Goal: Information Seeking & Learning: Learn about a topic

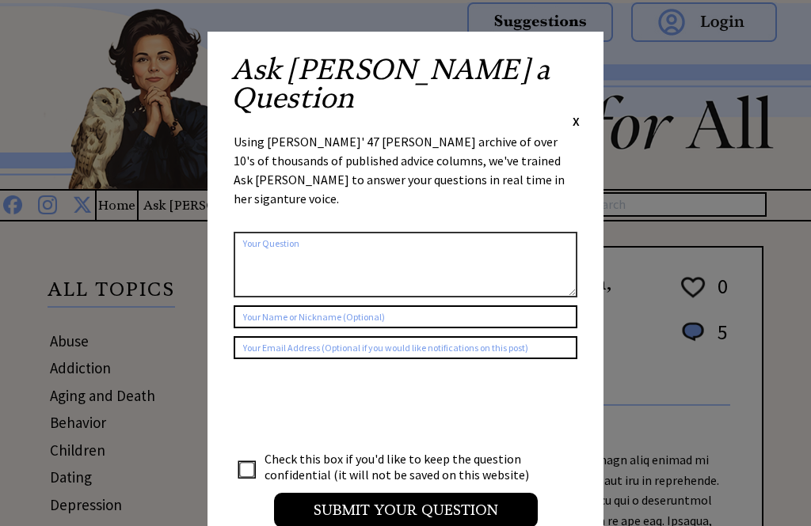
click at [567, 67] on div "Ask Ann a Question X" at bounding box center [405, 92] width 348 height 74
click at [577, 113] on span "X" at bounding box center [575, 121] width 7 height 16
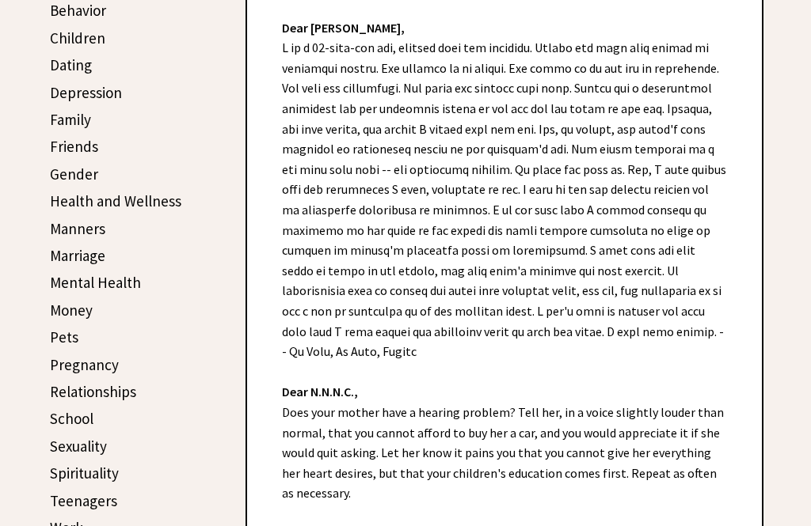
scroll to position [411, 0]
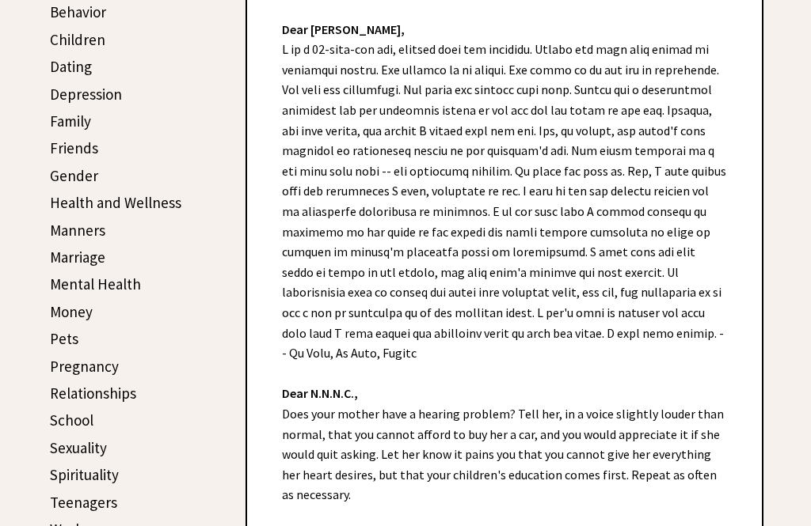
click at [71, 420] on link "School" at bounding box center [72, 420] width 44 height 19
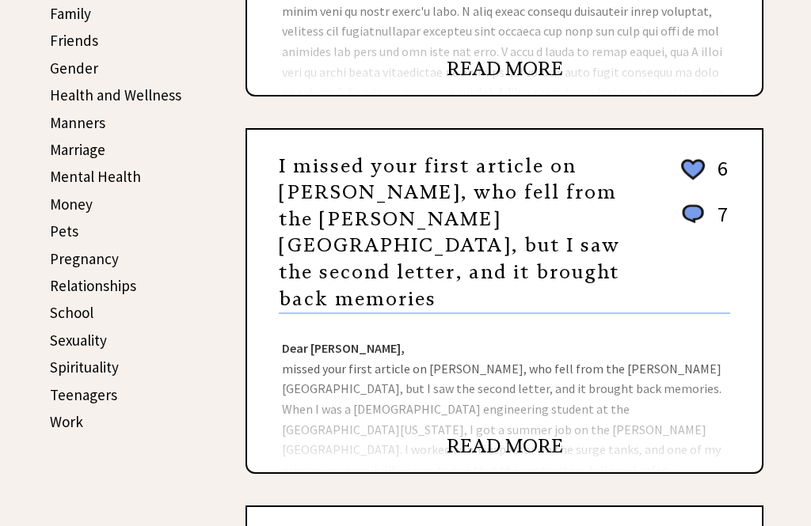
scroll to position [519, 0]
click at [55, 414] on link "Work" at bounding box center [66, 421] width 33 height 19
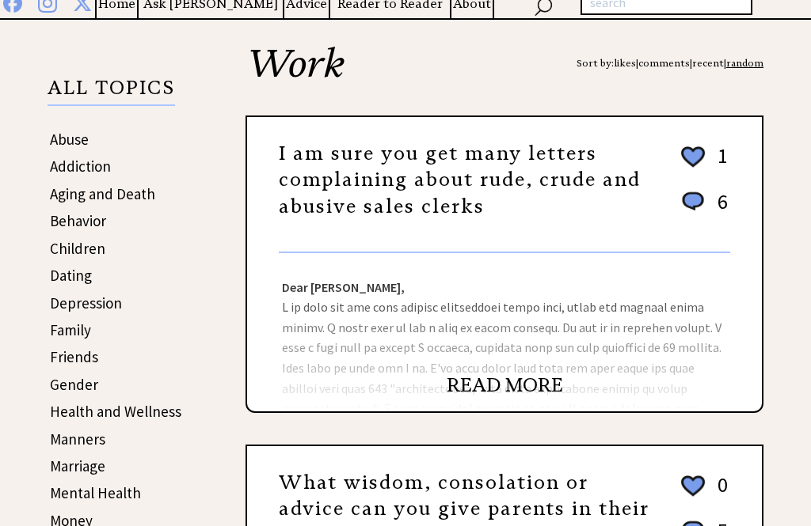
scroll to position [201, 0]
click at [486, 390] on link "READ MORE" at bounding box center [505, 386] width 116 height 24
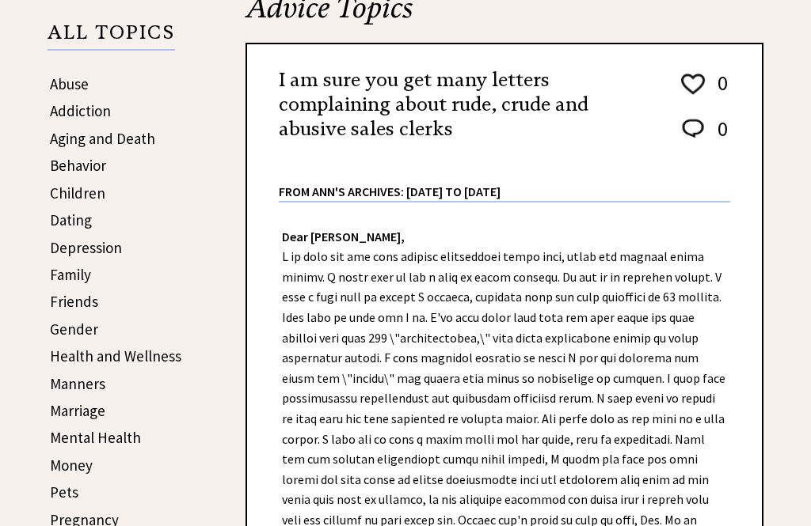
scroll to position [257, 0]
click at [63, 302] on link "Friends" at bounding box center [74, 301] width 48 height 19
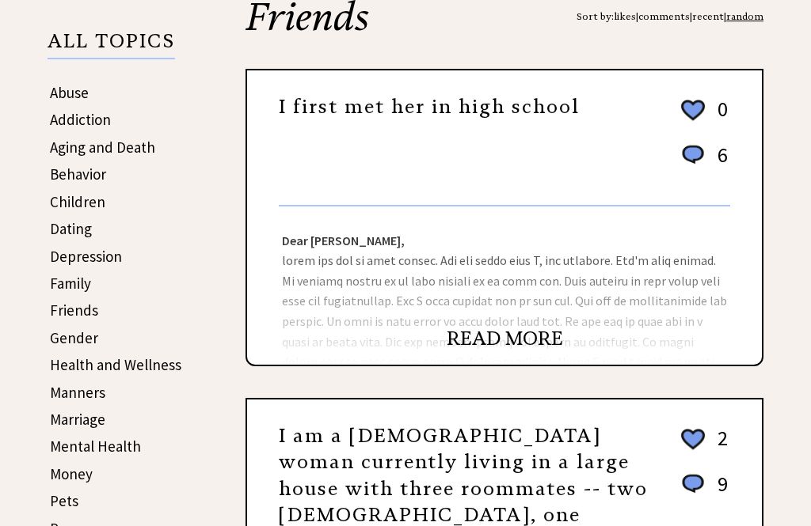
scroll to position [249, 0]
click at [71, 318] on link "Friends" at bounding box center [74, 310] width 48 height 19
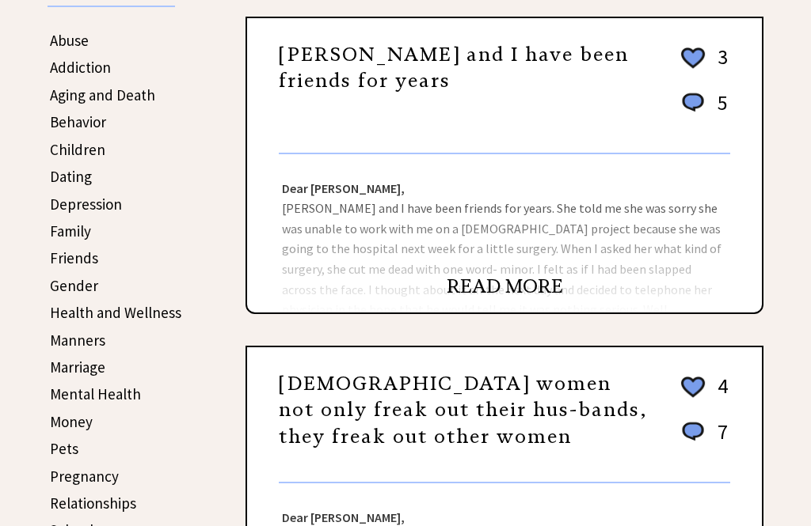
scroll to position [301, 0]
click at [63, 177] on link "Dating" at bounding box center [71, 176] width 42 height 19
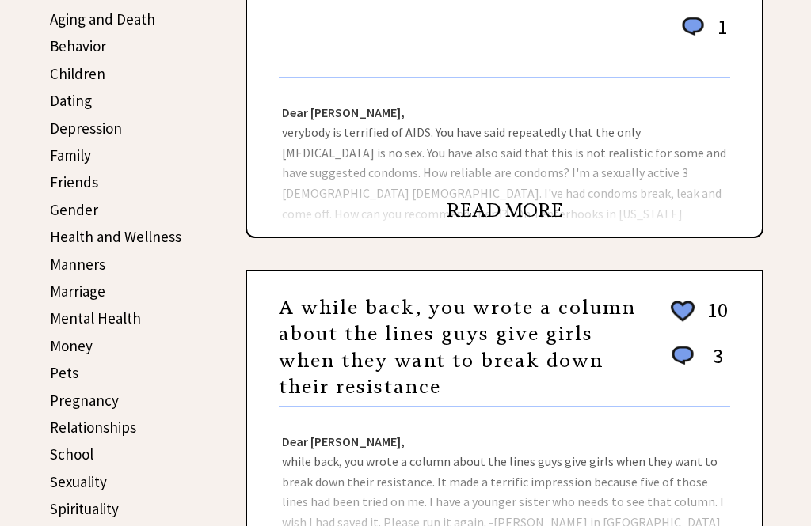
scroll to position [252, 0]
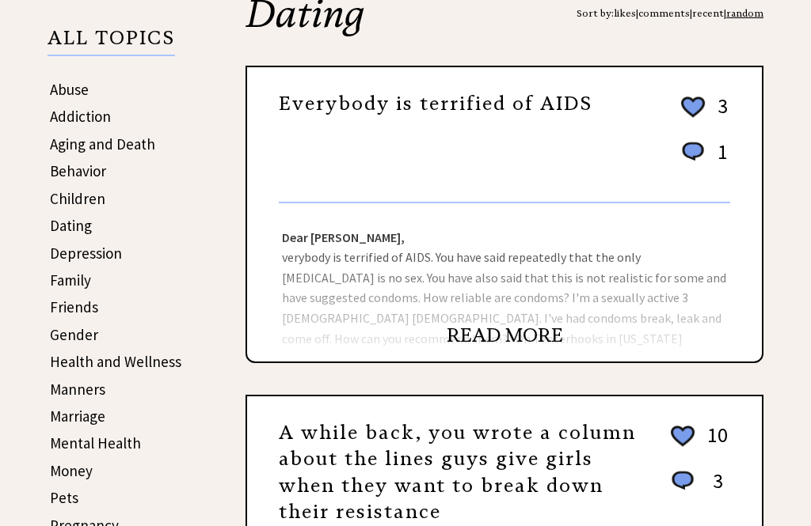
click at [67, 232] on link "Dating" at bounding box center [71, 225] width 42 height 19
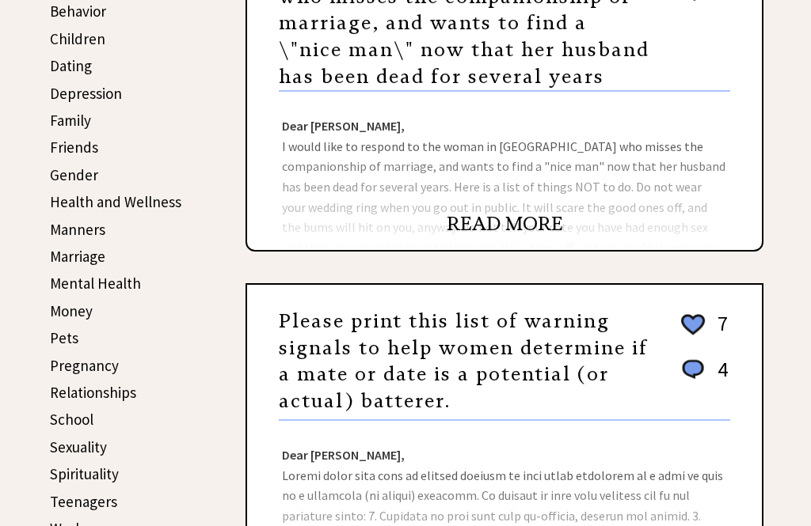
scroll to position [412, 0]
click at [475, 228] on link "READ MORE" at bounding box center [505, 224] width 116 height 24
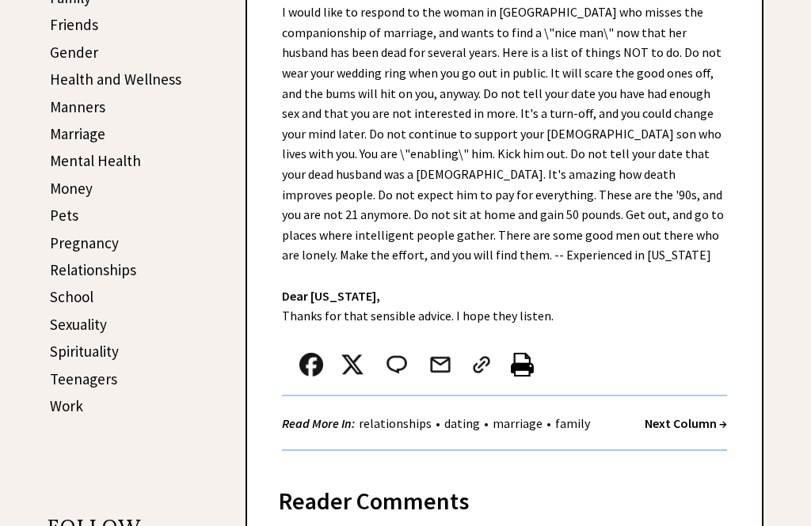
scroll to position [530, 0]
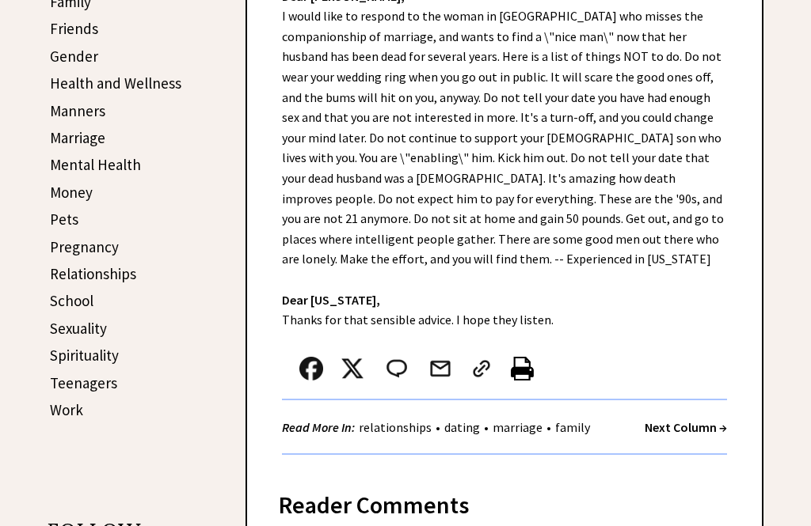
click at [681, 422] on strong "Next Column →" at bounding box center [685, 428] width 82 height 16
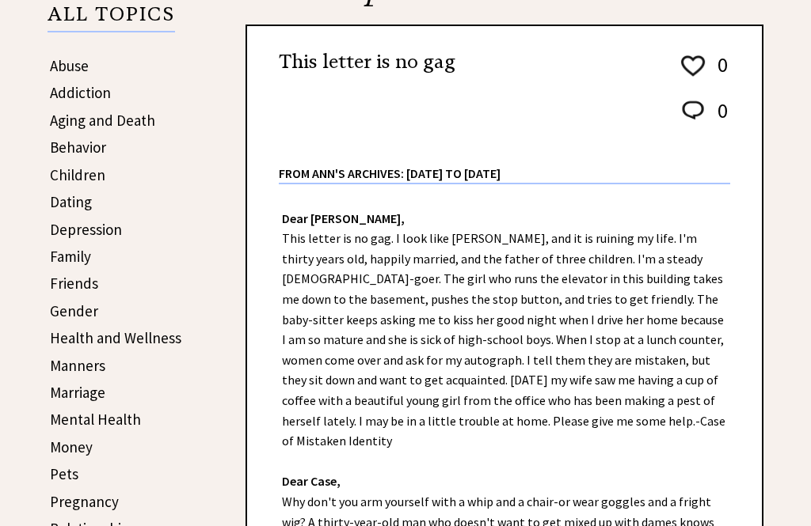
scroll to position [276, 0]
click at [63, 200] on link "Dating" at bounding box center [71, 201] width 42 height 19
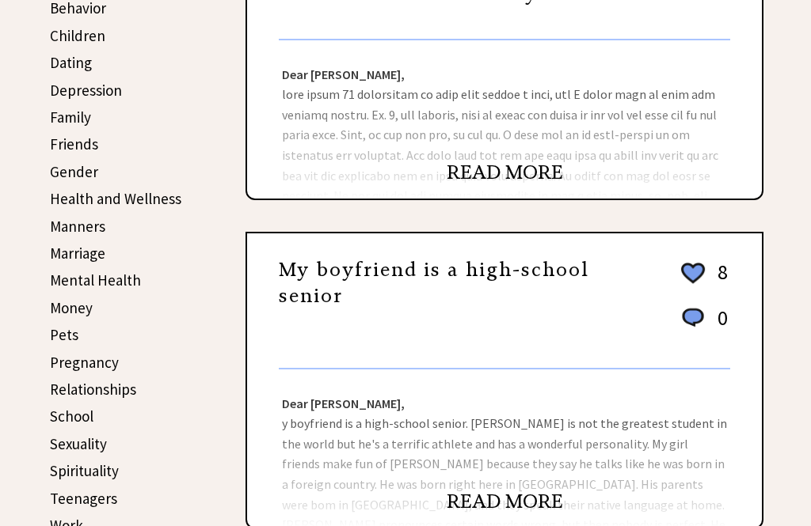
scroll to position [415, 0]
click at [61, 306] on link "Money" at bounding box center [71, 307] width 43 height 19
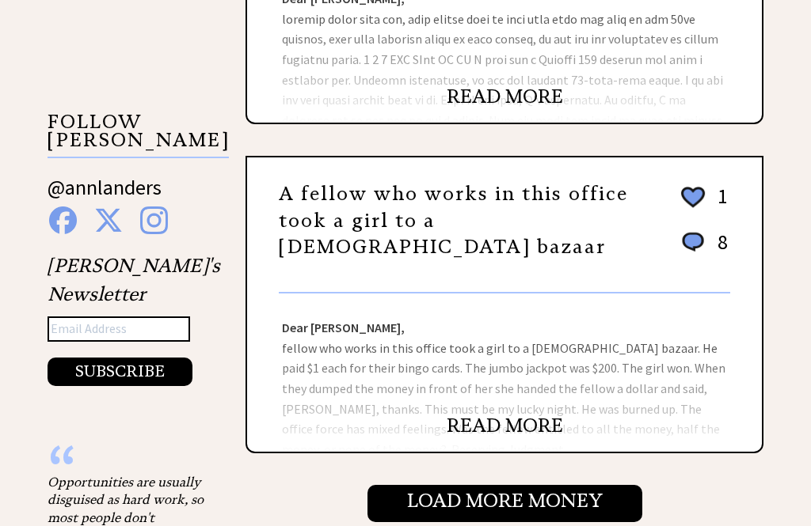
scroll to position [1550, 0]
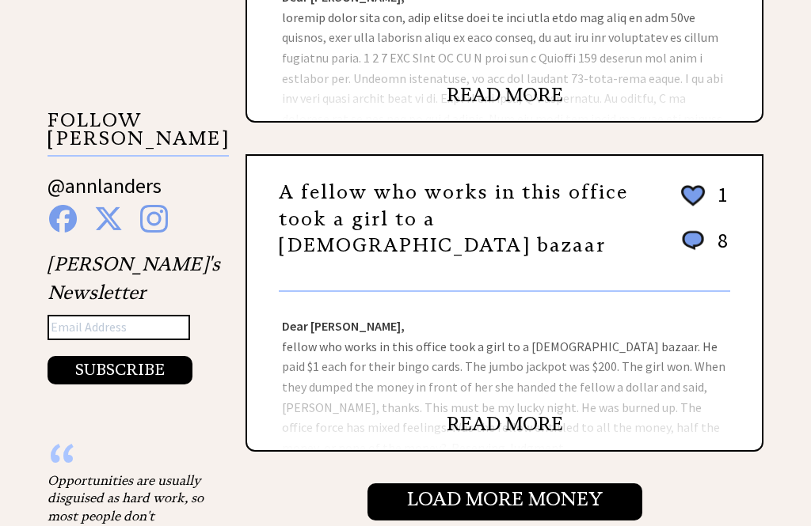
click at [482, 430] on link "READ MORE" at bounding box center [505, 425] width 116 height 24
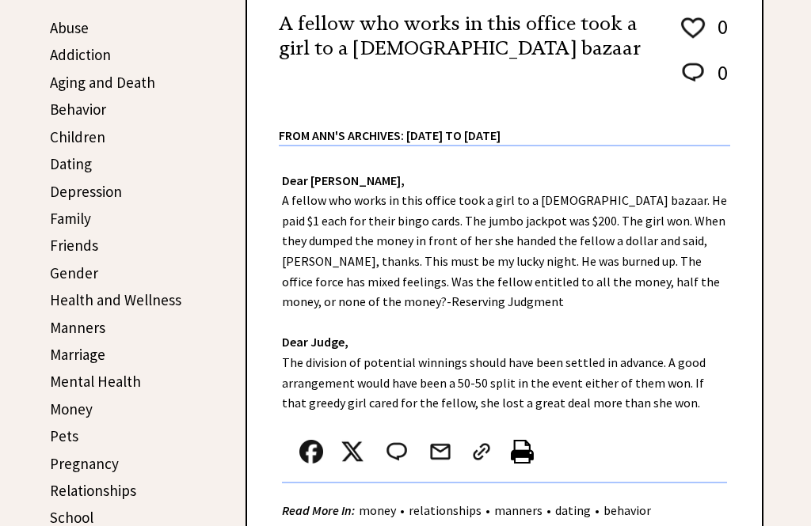
scroll to position [315, 0]
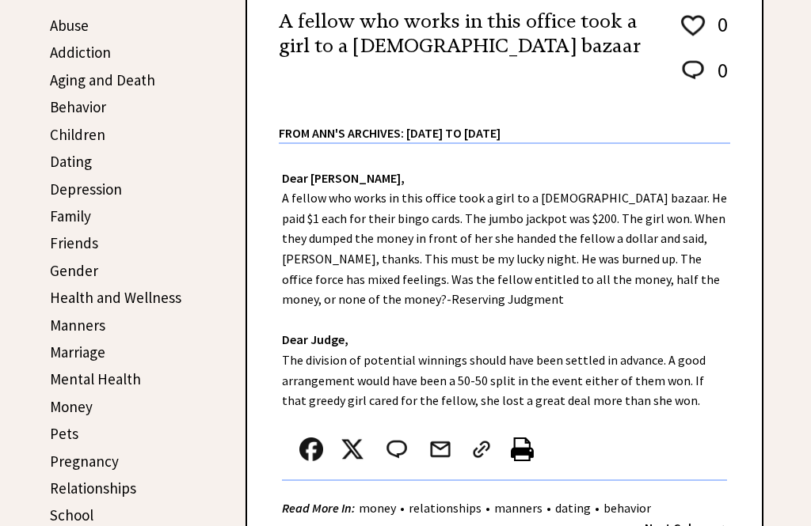
click at [72, 412] on link "Money" at bounding box center [71, 407] width 43 height 19
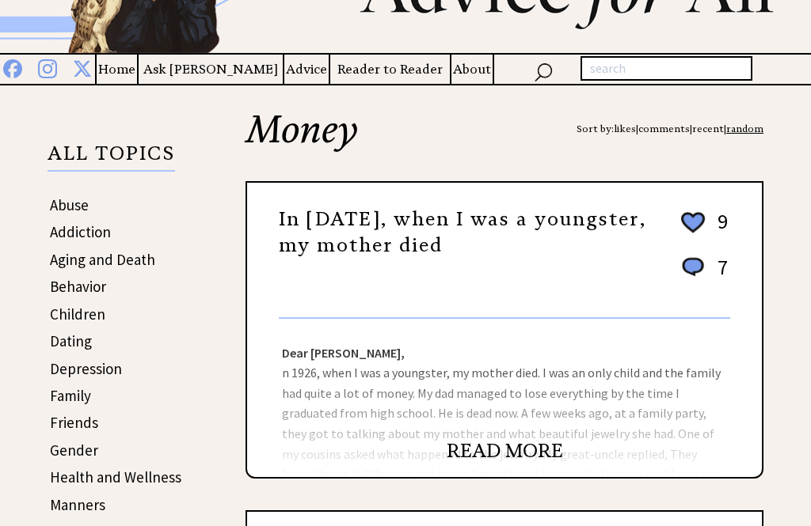
scroll to position [135, 0]
click at [488, 456] on link "READ MORE" at bounding box center [505, 452] width 116 height 24
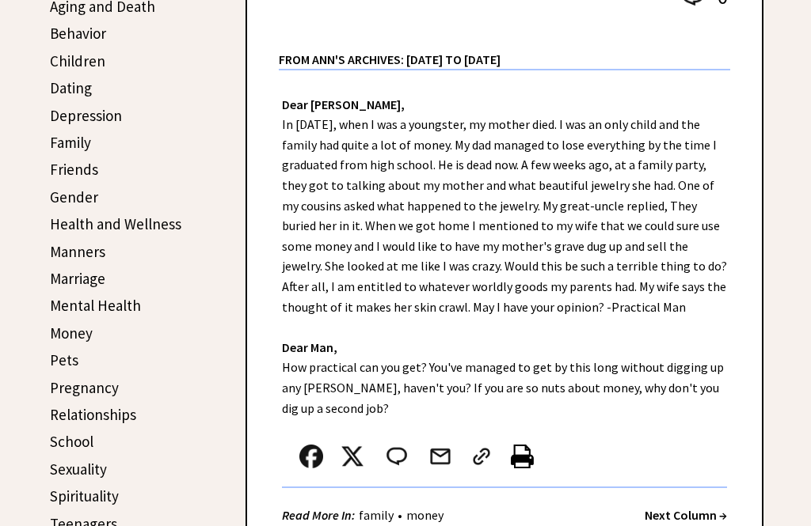
scroll to position [390, 0]
click at [58, 329] on link "Money" at bounding box center [71, 333] width 43 height 19
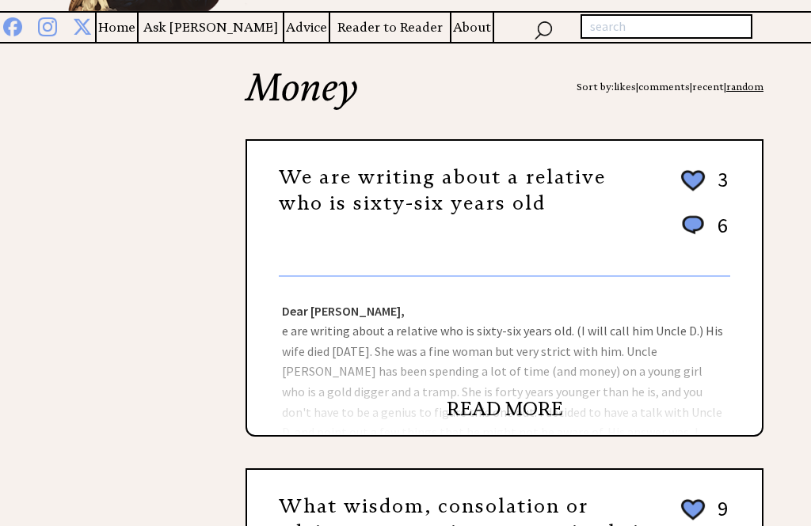
scroll to position [154, 0]
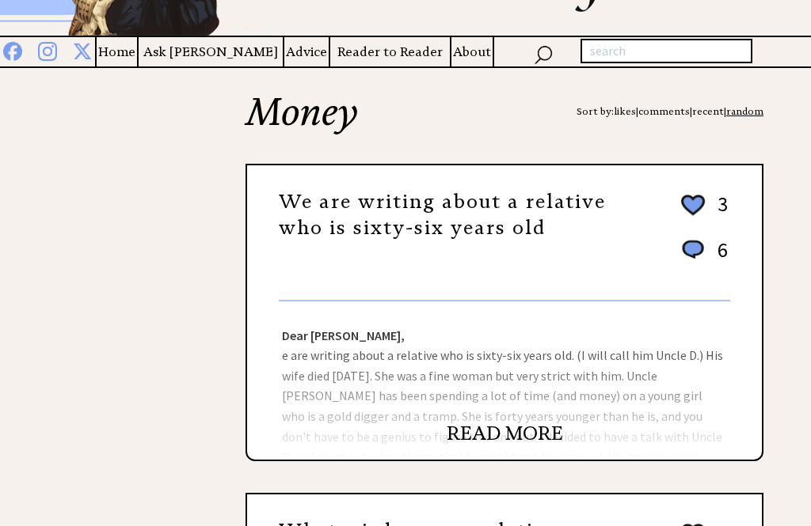
click at [495, 429] on link "READ MORE" at bounding box center [505, 434] width 116 height 24
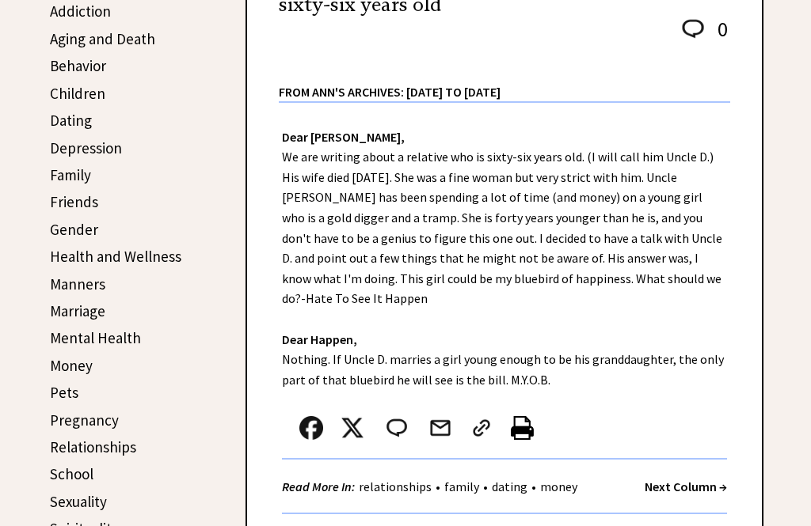
scroll to position [356, 0]
click at [61, 371] on link "Money" at bounding box center [71, 366] width 43 height 19
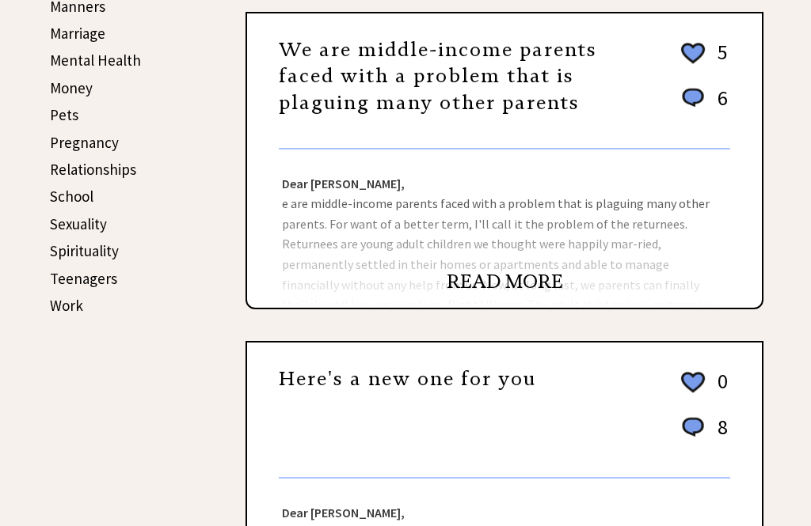
scroll to position [635, 0]
click at [492, 278] on link "READ MORE" at bounding box center [505, 282] width 116 height 24
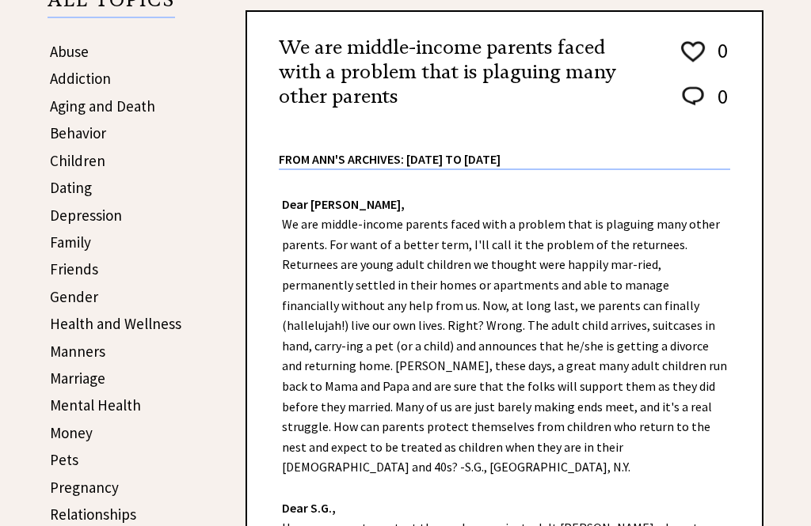
scroll to position [290, 0]
click at [62, 435] on link "Money" at bounding box center [71, 433] width 43 height 19
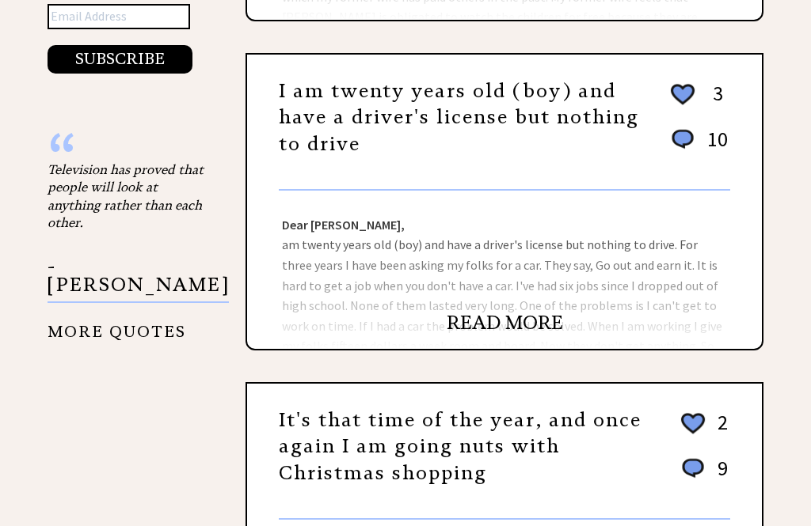
scroll to position [1253, 0]
click at [481, 323] on link "READ MORE" at bounding box center [505, 323] width 116 height 24
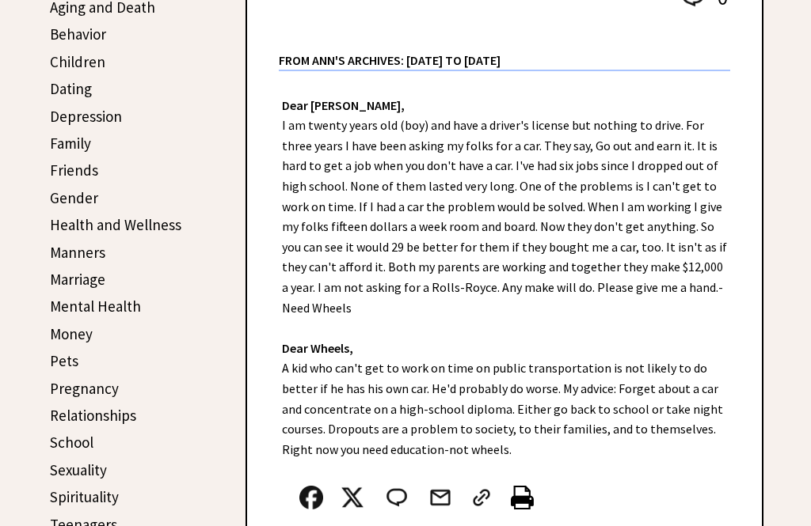
scroll to position [389, 0]
click at [67, 336] on link "Money" at bounding box center [71, 334] width 43 height 19
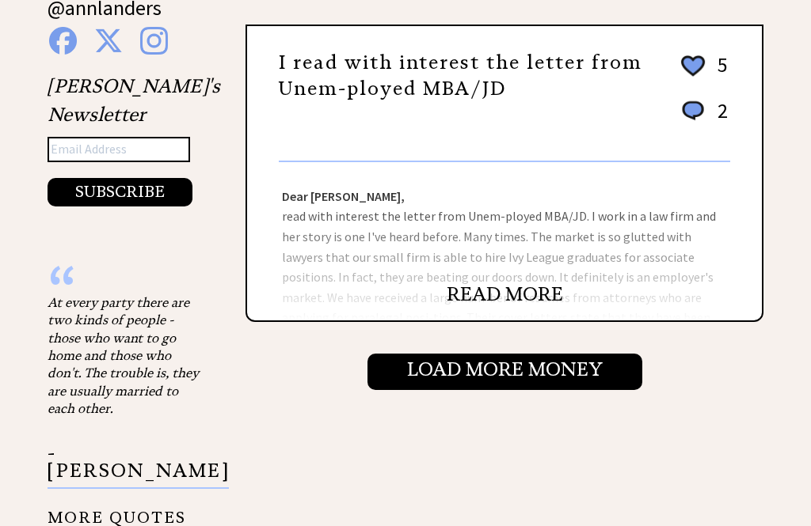
scroll to position [1608, 0]
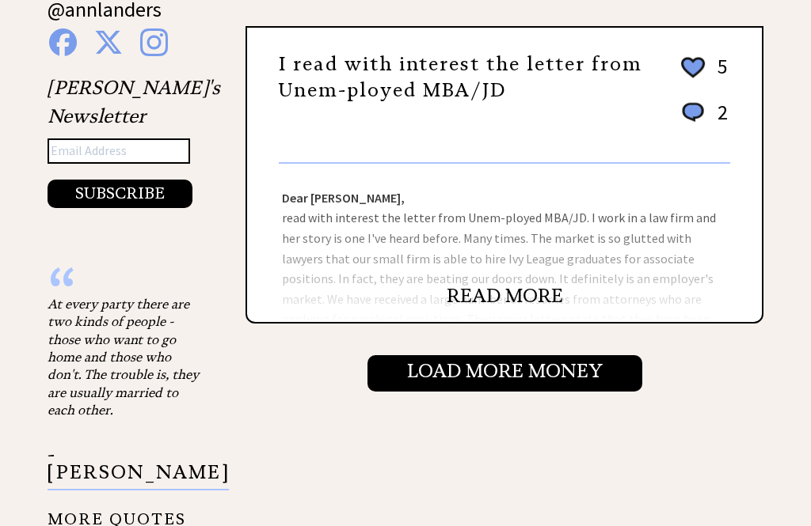
click at [454, 383] on input "Load More Money" at bounding box center [504, 374] width 275 height 36
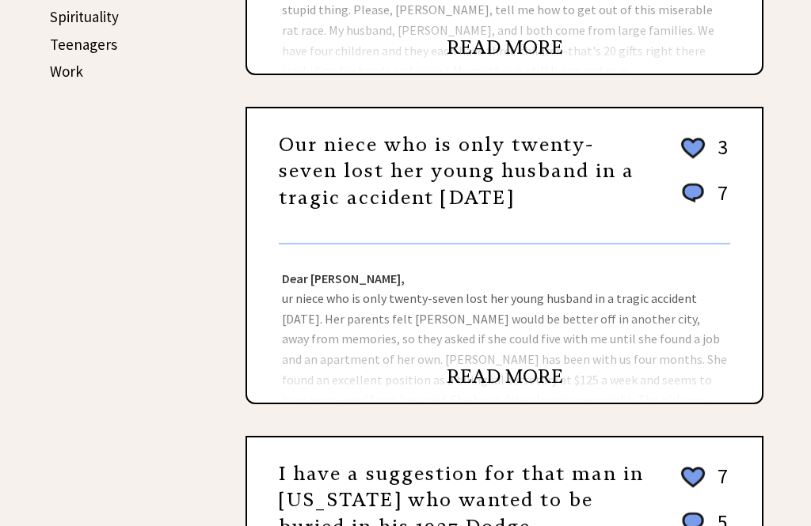
scroll to position [866, 0]
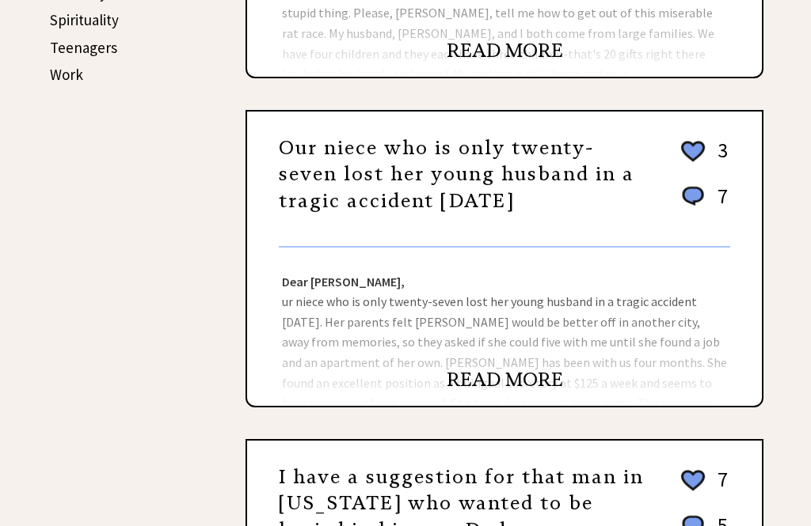
click at [481, 382] on link "READ MORE" at bounding box center [505, 380] width 116 height 24
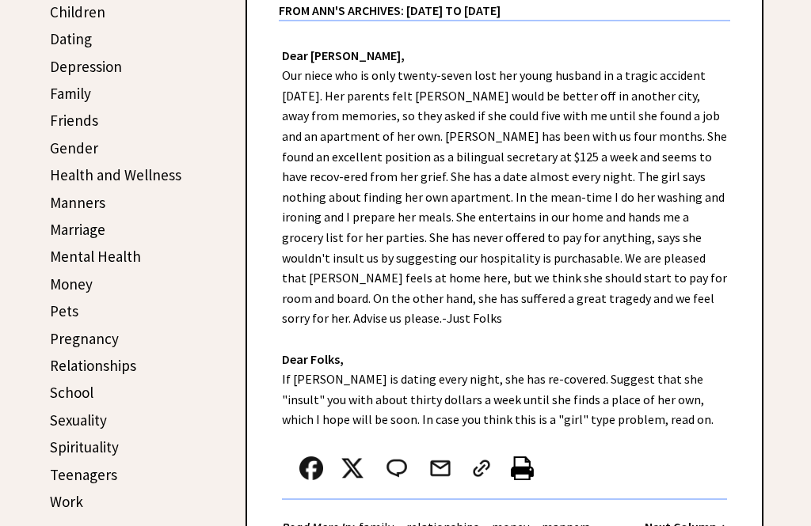
scroll to position [454, 0]
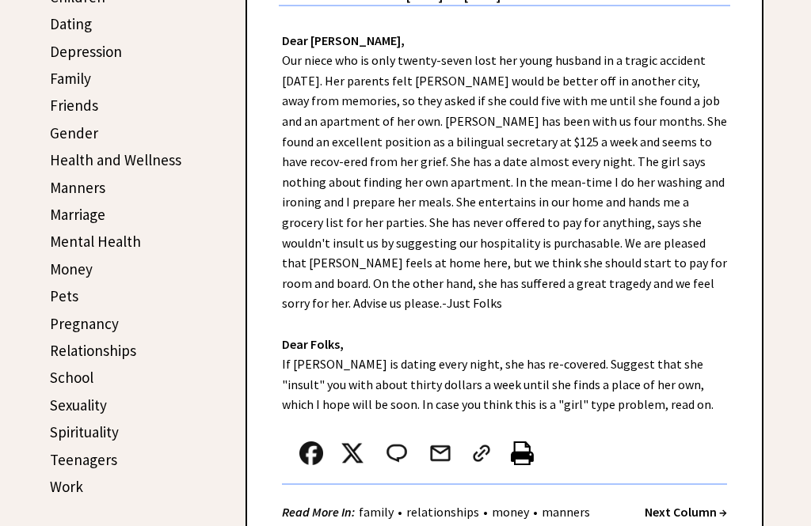
click at [59, 491] on link "Work" at bounding box center [66, 486] width 33 height 19
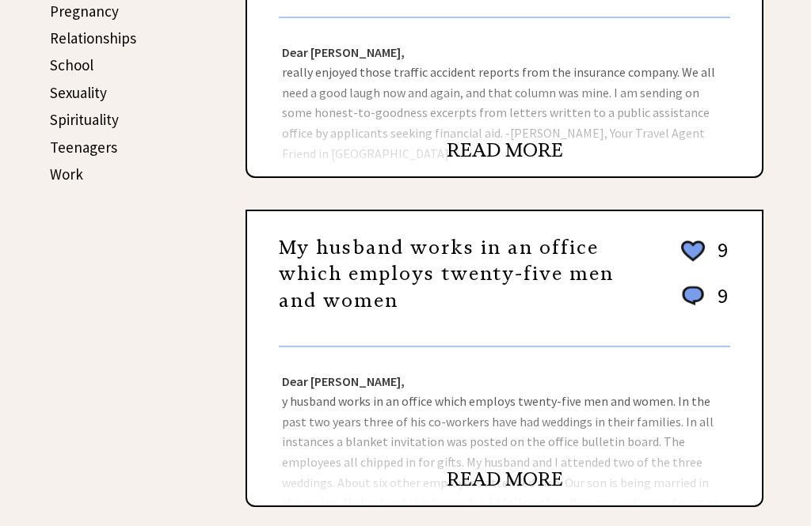
click at [55, 165] on link "Work" at bounding box center [66, 174] width 33 height 19
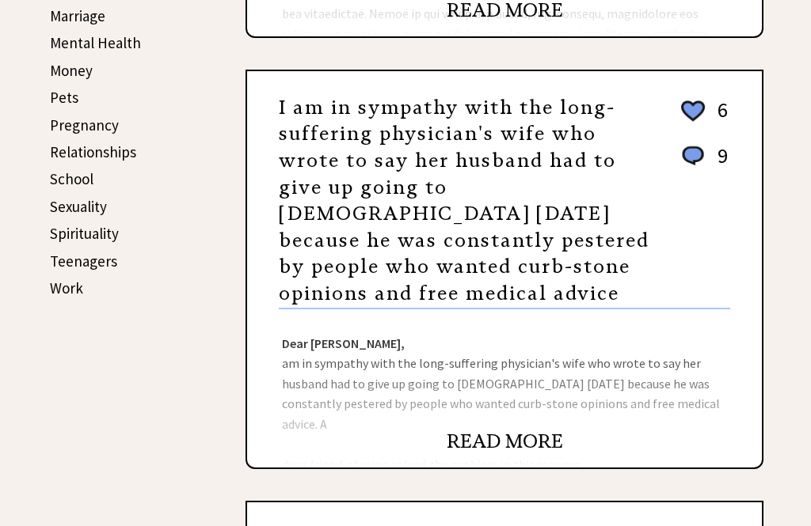
scroll to position [652, 0]
click at [492, 430] on link "READ MORE" at bounding box center [505, 442] width 116 height 24
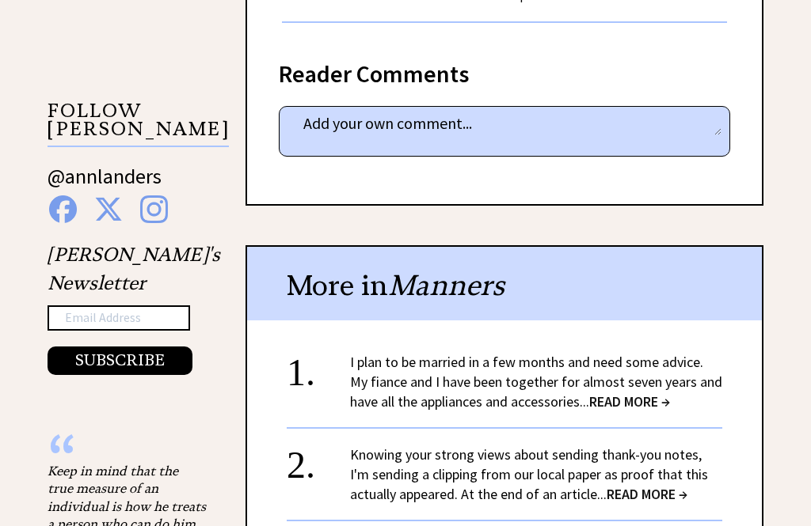
scroll to position [970, 0]
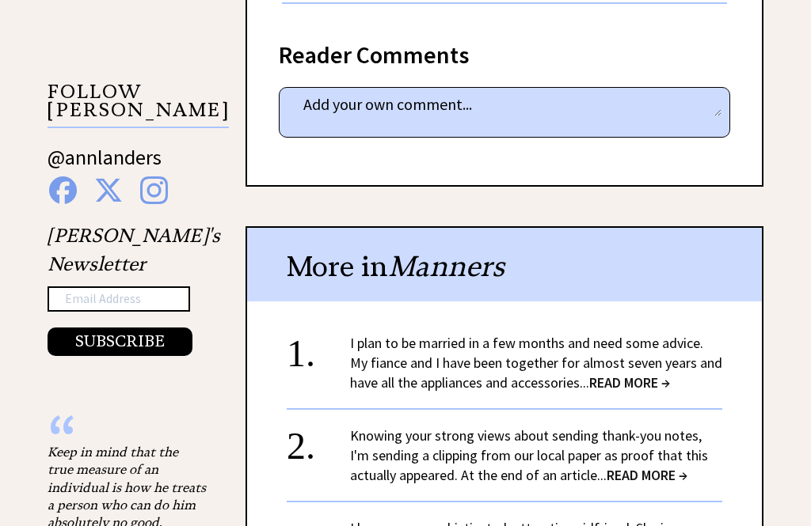
click at [72, 150] on link "@annlanders" at bounding box center [105, 165] width 114 height 42
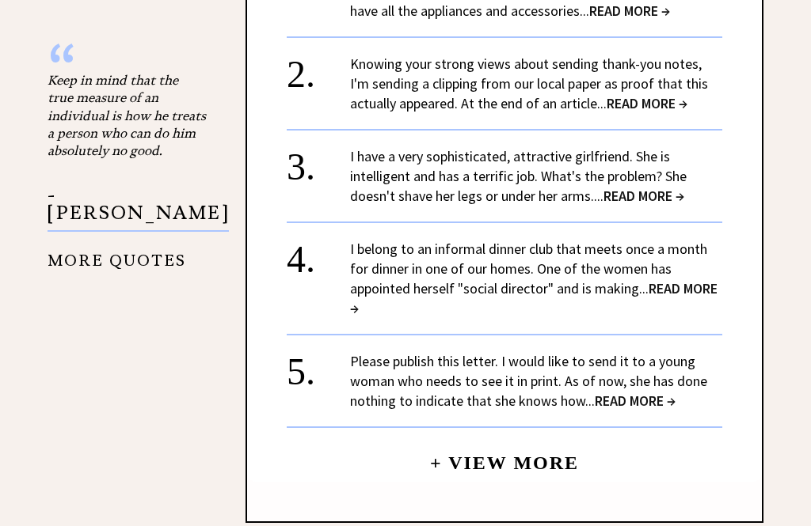
scroll to position [1350, 0]
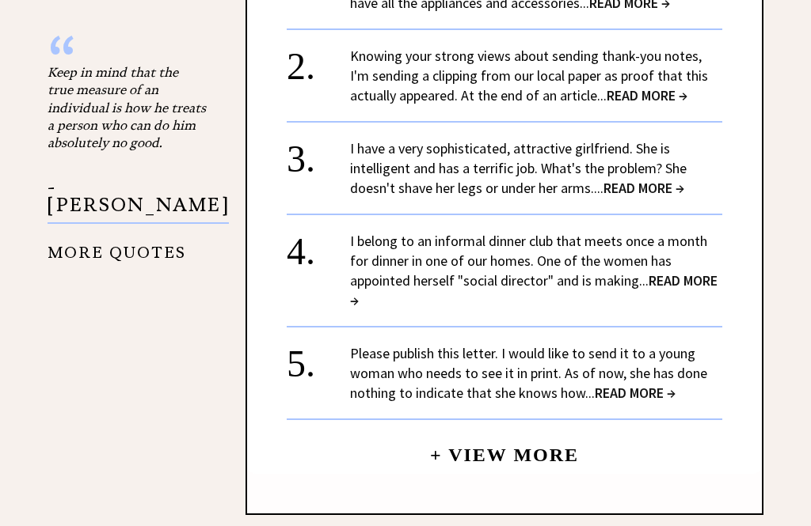
click at [487, 431] on link "+ View More" at bounding box center [504, 448] width 149 height 34
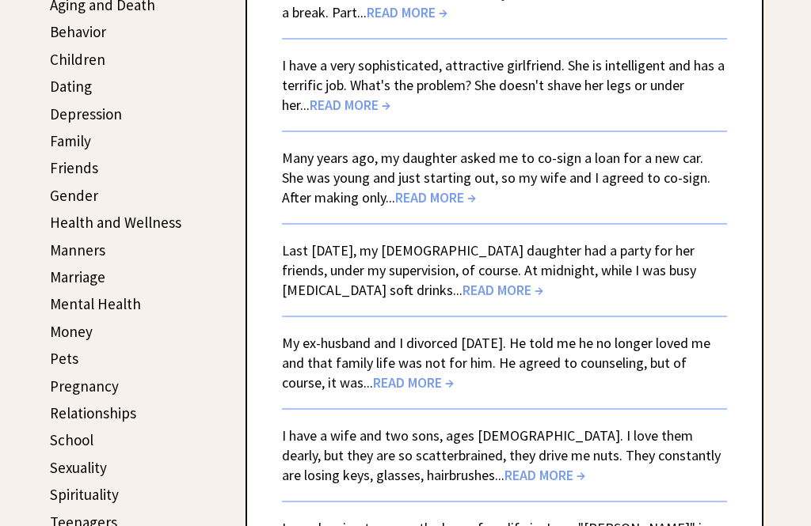
scroll to position [392, 0]
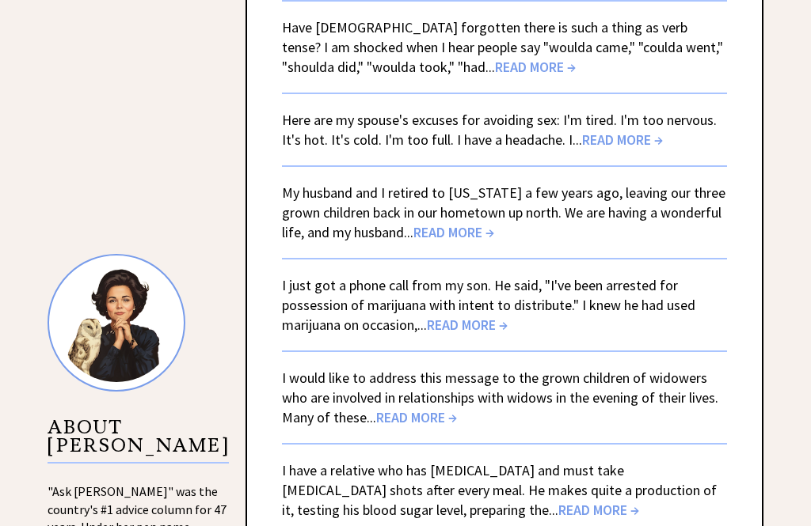
scroll to position [1248, 0]
